Goal: Find specific page/section: Find specific page/section

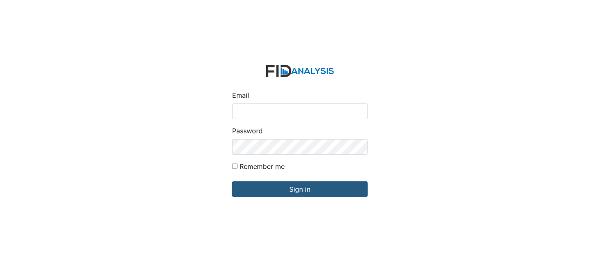
click at [543, 41] on div "Email Password Remember me Sign in" at bounding box center [300, 136] width 600 height 272
click at [267, 107] on input "Email" at bounding box center [300, 111] width 136 height 16
type input "[EMAIL_ADDRESS][DOMAIN_NAME]"
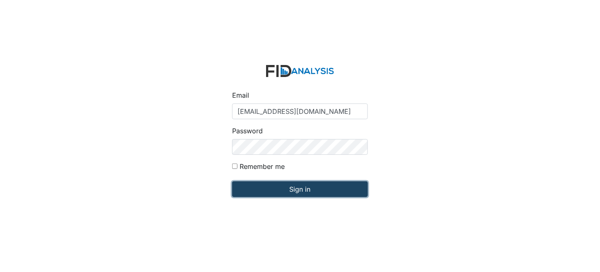
click at [314, 189] on input "Sign in" at bounding box center [300, 189] width 136 height 16
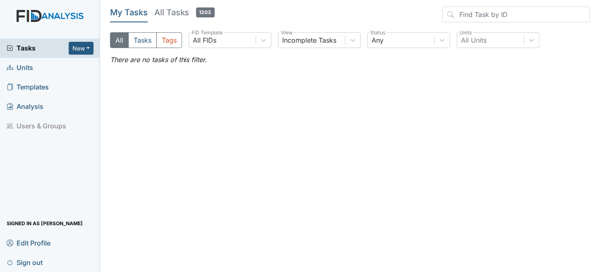
click at [27, 67] on span "Units" at bounding box center [20, 67] width 26 height 13
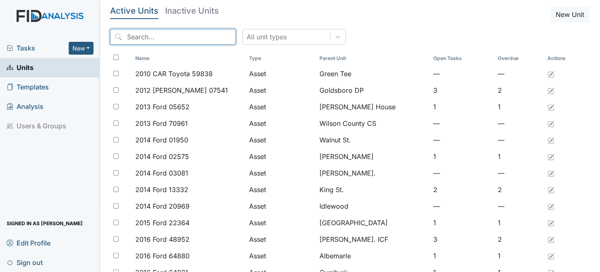
click at [156, 40] on input "search" at bounding box center [173, 37] width 126 height 16
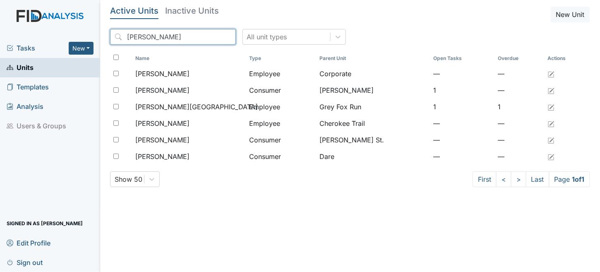
drag, startPoint x: 151, startPoint y: 41, endPoint x: 0, endPoint y: 29, distance: 151.8
click at [0, 29] on div "Tasks New Form Inspection Document Bundle Units Templates Analysis Users & Grou…" at bounding box center [300, 136] width 600 height 272
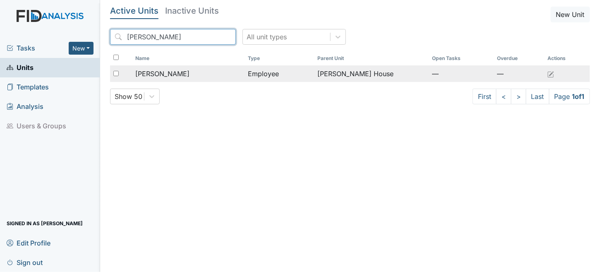
type input "tifani"
click at [300, 70] on td "Employee" at bounding box center [278, 73] width 69 height 17
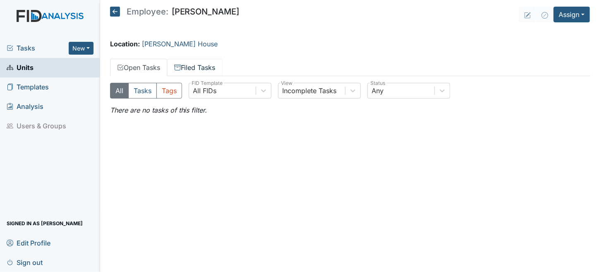
click at [200, 62] on link "Filed Tasks" at bounding box center [194, 67] width 55 height 17
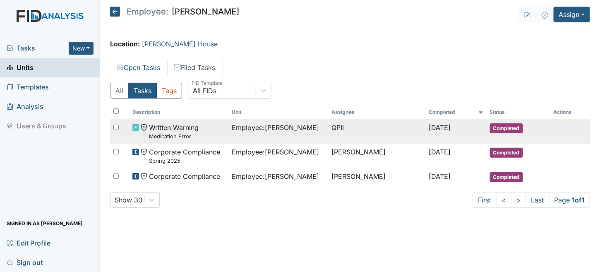
click at [173, 133] on small "Medication Error" at bounding box center [174, 136] width 50 height 8
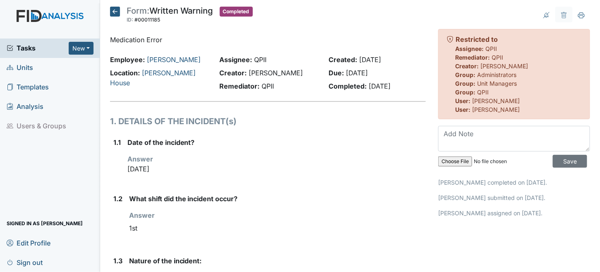
click at [118, 11] on icon at bounding box center [115, 12] width 10 height 10
